Goal: Find specific page/section: Find specific page/section

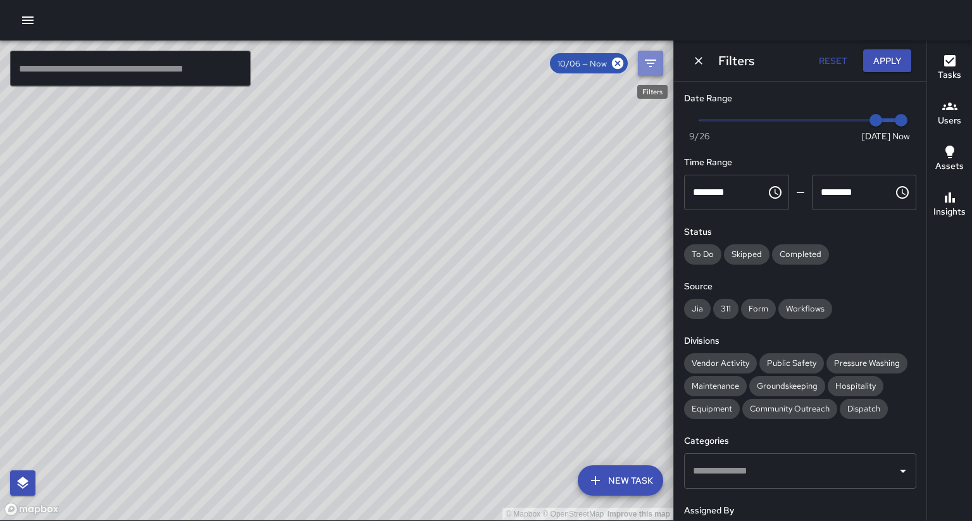
click at [651, 70] on button "Filters" at bounding box center [650, 63] width 25 height 25
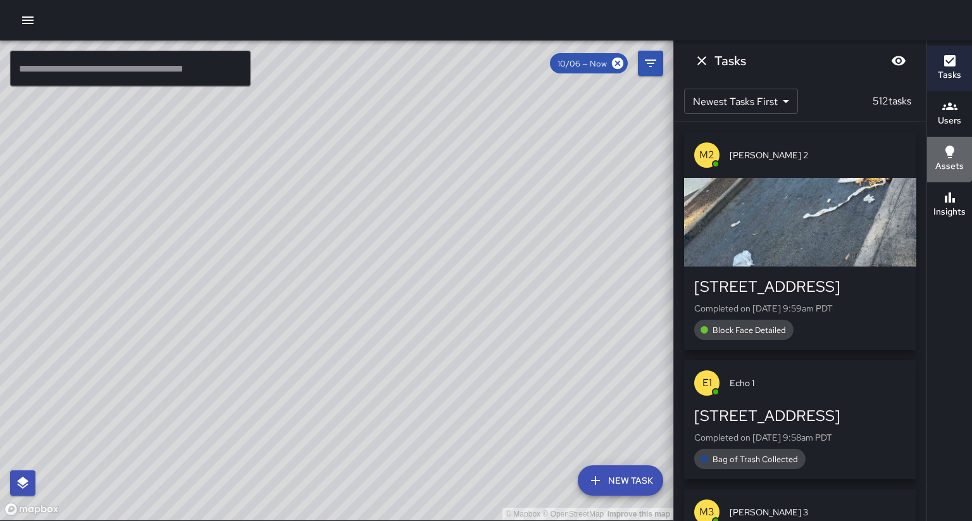
click at [946, 146] on icon "button" at bounding box center [949, 151] width 15 height 15
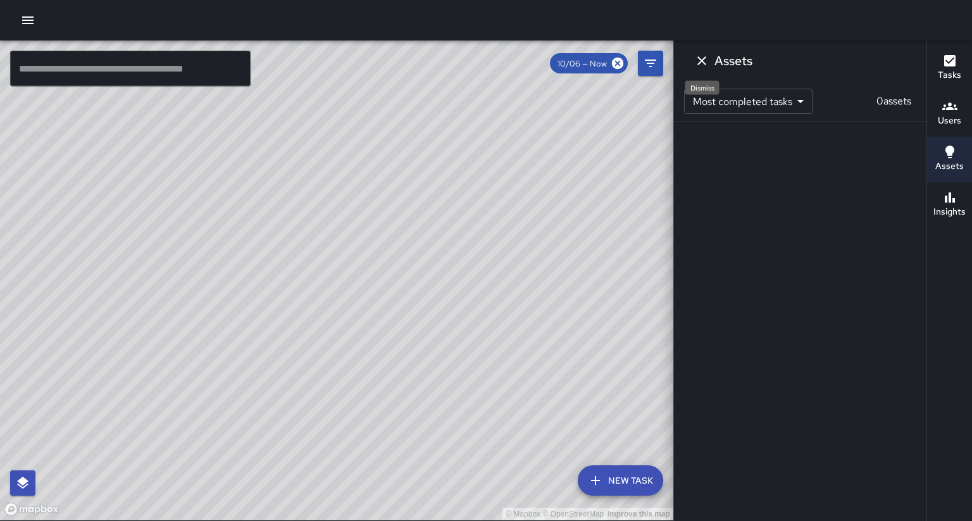
click at [700, 56] on icon "Dismiss" at bounding box center [701, 60] width 15 height 15
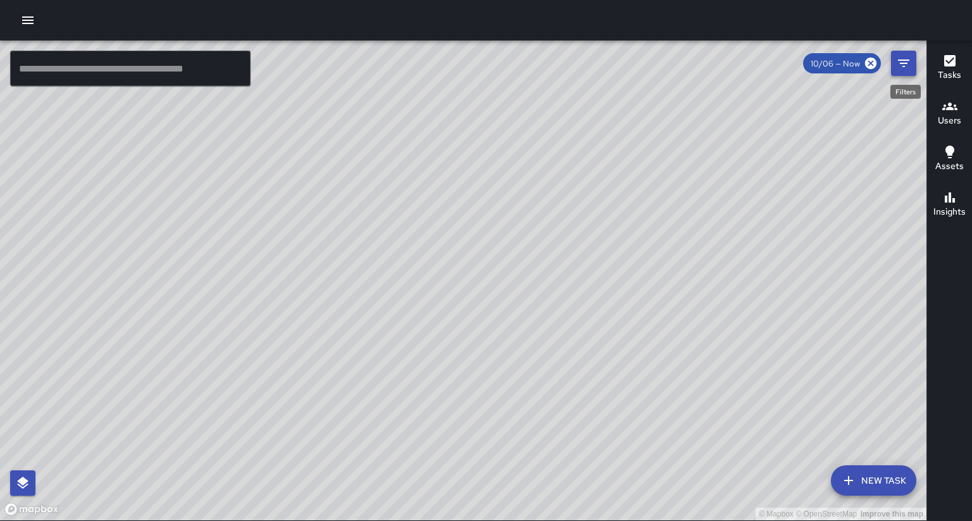
click at [897, 61] on icon "Filters" at bounding box center [903, 63] width 15 height 15
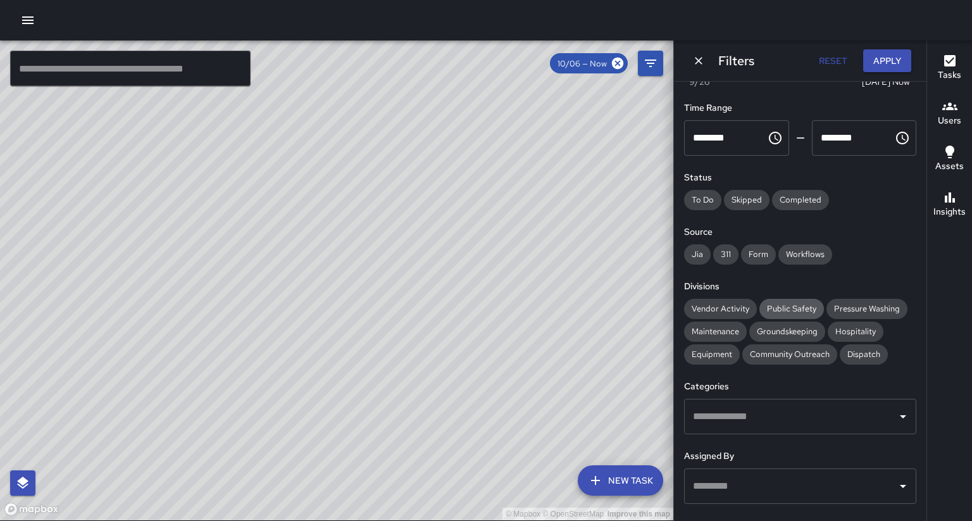
scroll to position [90, 0]
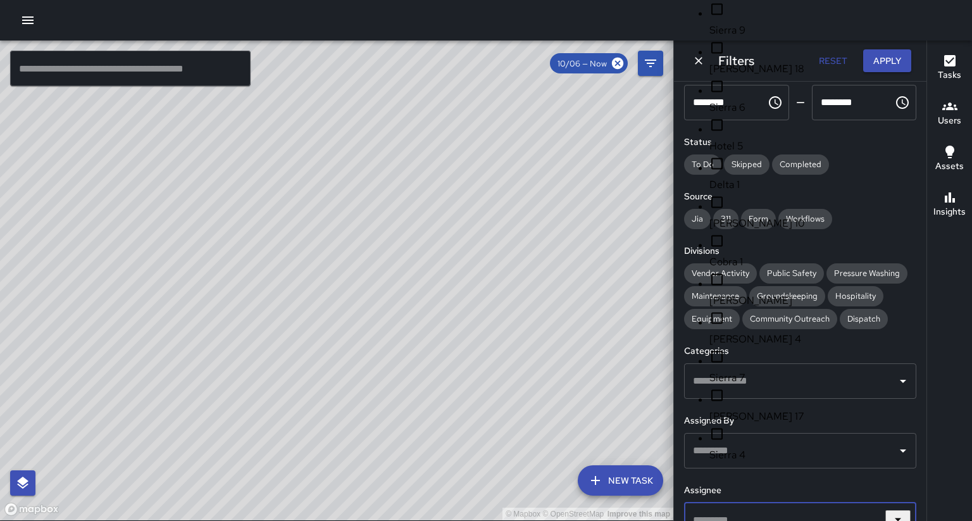
drag, startPoint x: 749, startPoint y: 481, endPoint x: 755, endPoint y: 477, distance: 7.2
click at [750, 508] on input "text" at bounding box center [791, 520] width 202 height 24
type input "********"
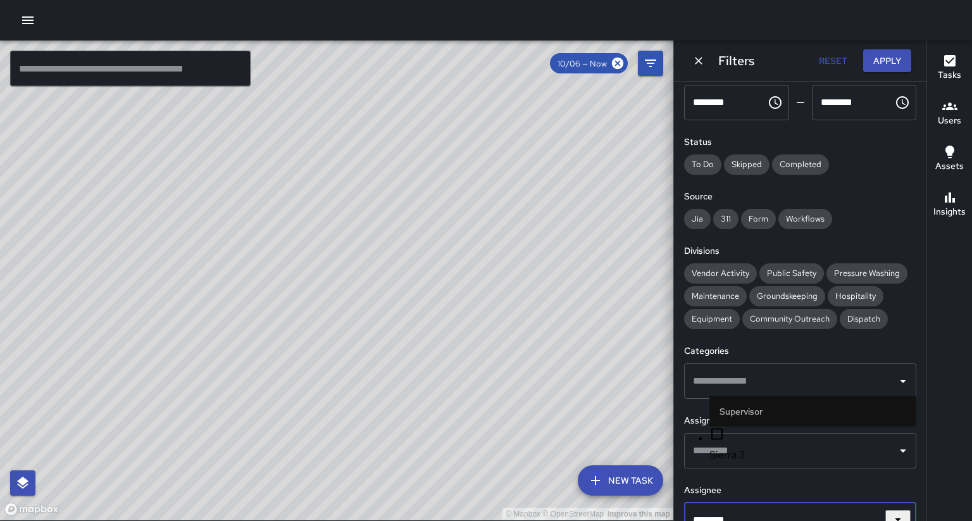
click at [740, 442] on li "Sierra 3" at bounding box center [812, 445] width 207 height 36
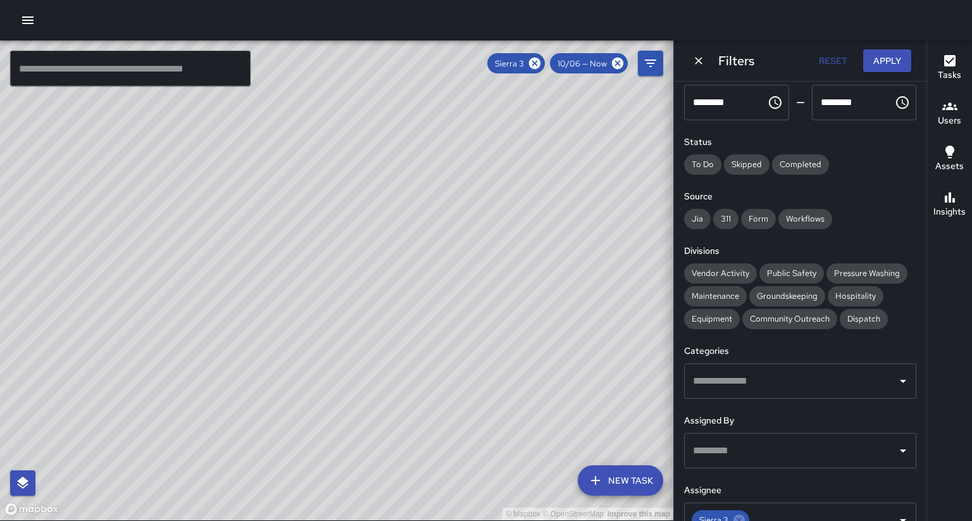
drag, startPoint x: 509, startPoint y: 277, endPoint x: 367, endPoint y: 377, distance: 174.0
click at [368, 377] on div "© Mapbox © OpenStreetMap Improve this map" at bounding box center [336, 281] width 673 height 480
click at [386, 343] on div "© Mapbox © OpenStreetMap Improve this map" at bounding box center [336, 281] width 673 height 480
click at [540, 66] on icon at bounding box center [534, 63] width 11 height 11
click at [221, 74] on input "text" at bounding box center [130, 68] width 240 height 35
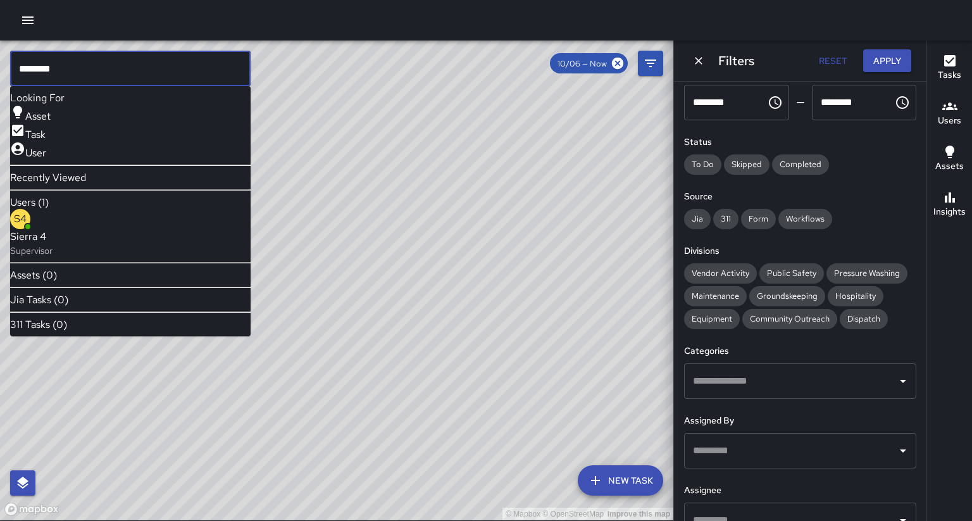
click at [53, 244] on p "Supervisor" at bounding box center [31, 250] width 42 height 13
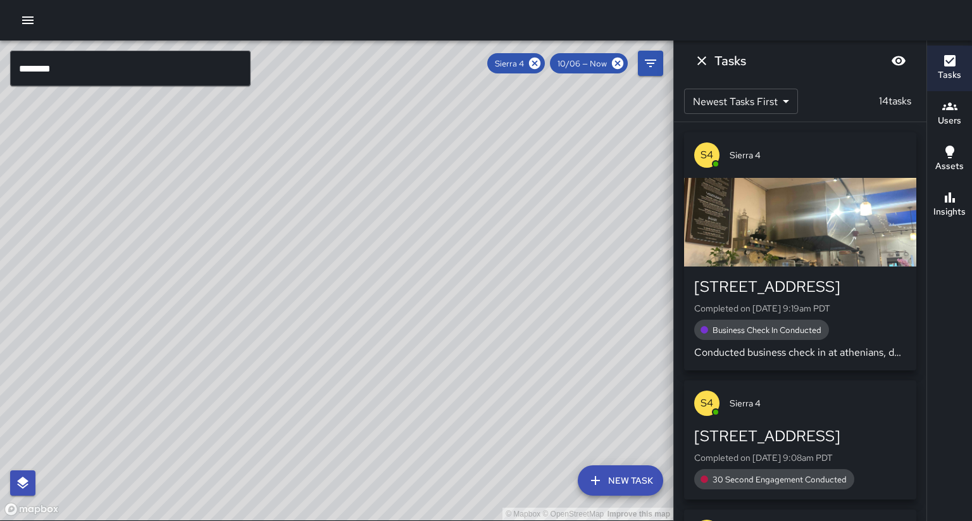
drag, startPoint x: 389, startPoint y: 101, endPoint x: 334, endPoint y: 222, distance: 133.4
click at [334, 222] on div "© Mapbox © OpenStreetMap Improve this map" at bounding box center [336, 281] width 673 height 480
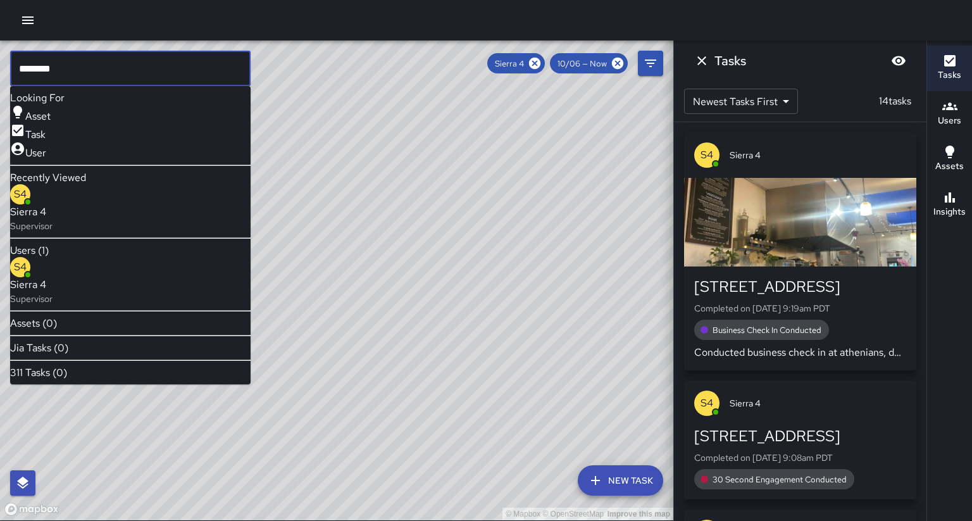
click at [123, 73] on input "********" at bounding box center [130, 68] width 240 height 35
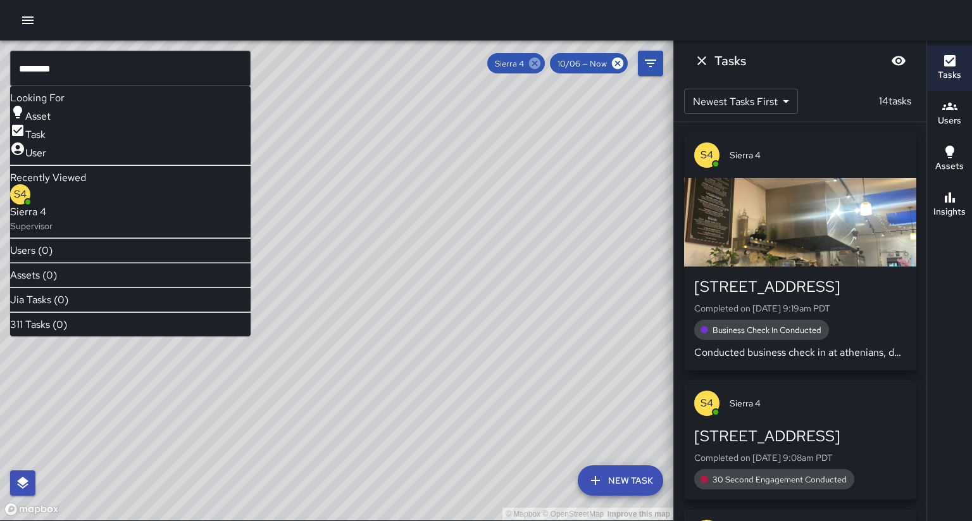
click at [542, 66] on icon at bounding box center [535, 63] width 14 height 14
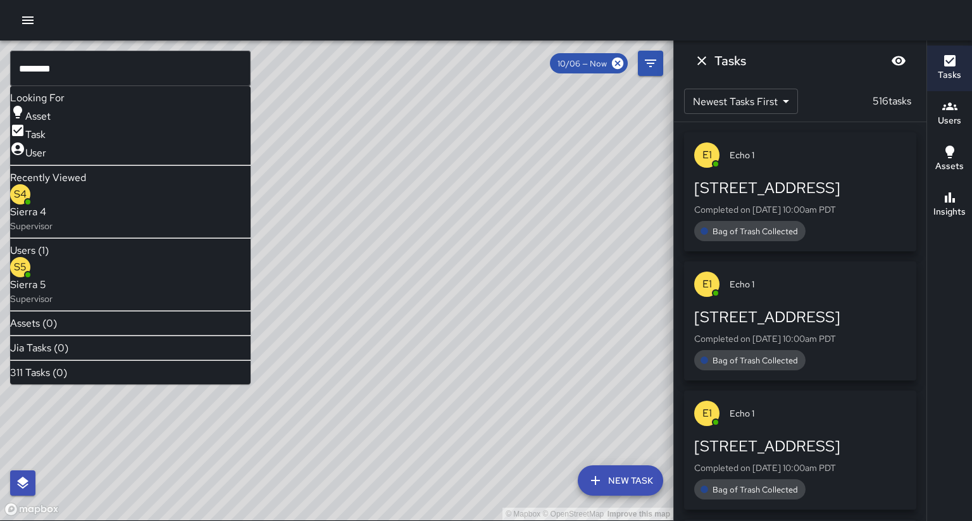
click at [53, 292] on p "Supervisor" at bounding box center [31, 298] width 42 height 13
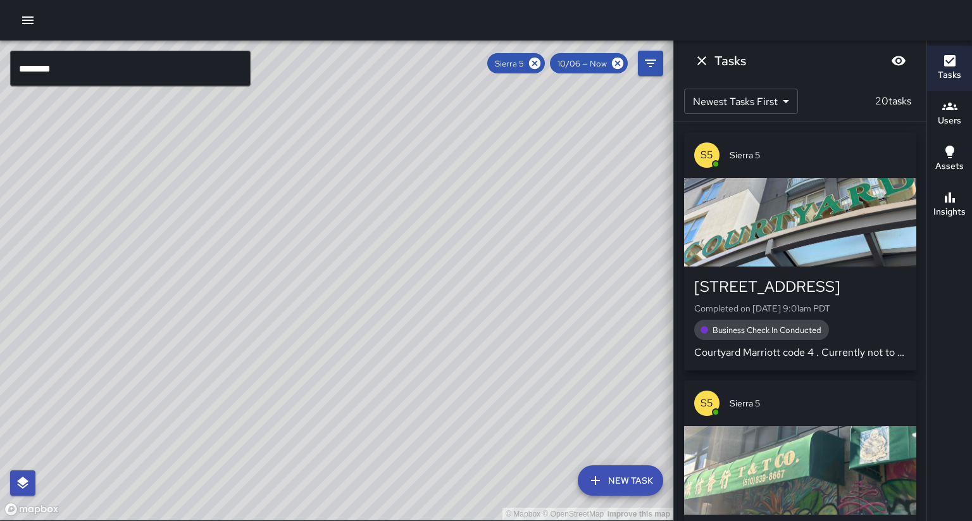
drag, startPoint x: 247, startPoint y: 379, endPoint x: 273, endPoint y: 325, distance: 59.7
click at [273, 325] on div "© Mapbox © OpenStreetMap Improve this map" at bounding box center [336, 281] width 673 height 480
click at [542, 64] on icon at bounding box center [535, 63] width 14 height 14
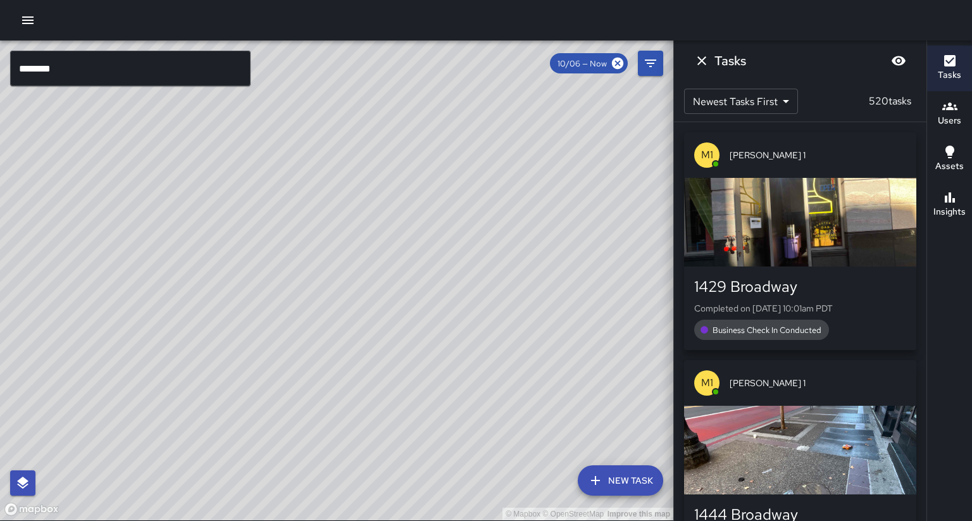
click at [94, 72] on input "********" at bounding box center [130, 68] width 240 height 35
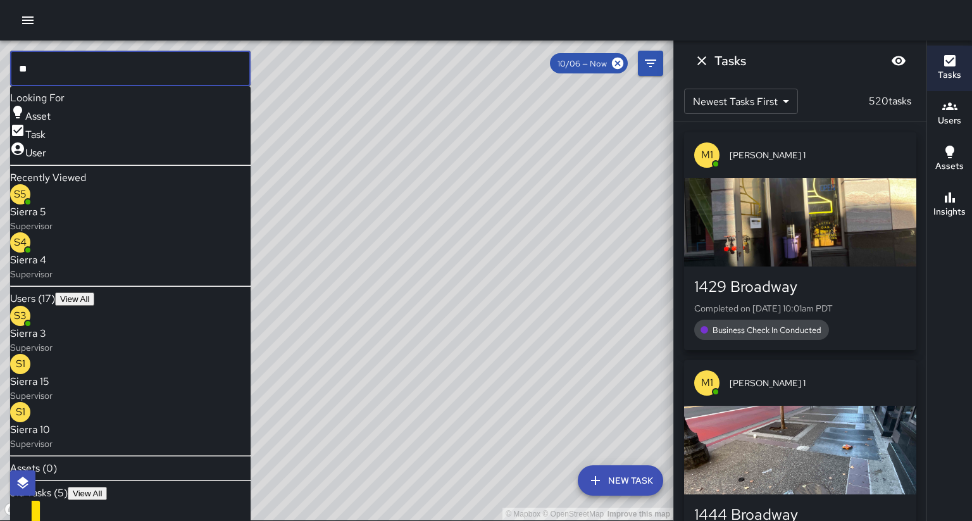
type input "*"
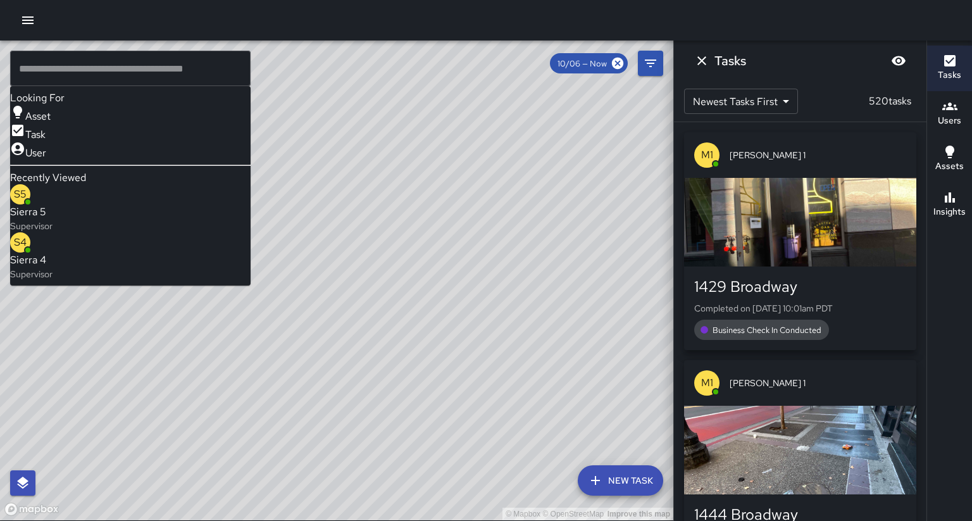
click at [310, 145] on div "© Mapbox © OpenStreetMap Improve this map E6 Echo [STREET_ADDRESS][PERSON_NAME]…" at bounding box center [336, 281] width 673 height 480
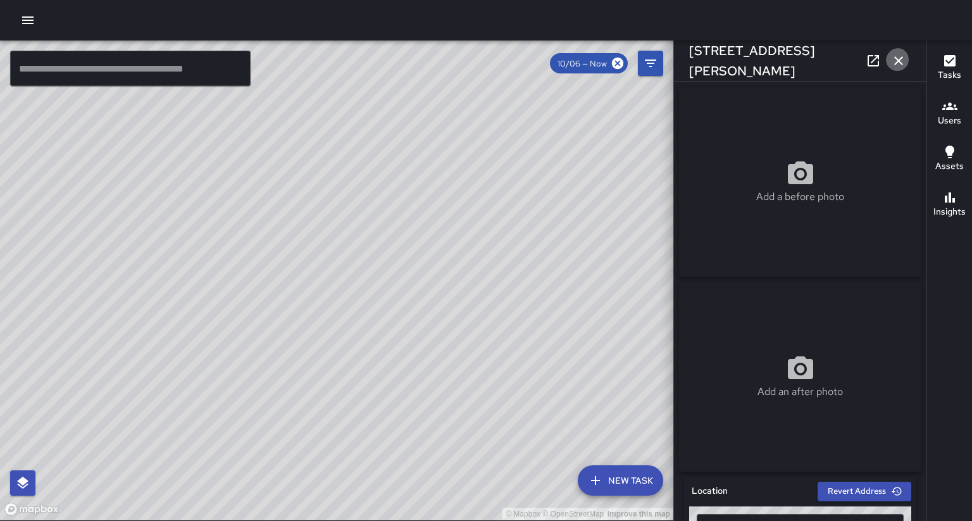
click at [902, 58] on icon "button" at bounding box center [898, 60] width 9 height 9
